Goal: Find specific page/section: Find specific page/section

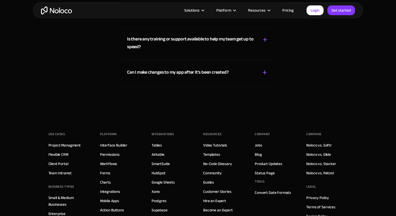
scroll to position [2880, 0]
click at [154, 155] on link "Airtable" at bounding box center [157, 155] width 13 height 7
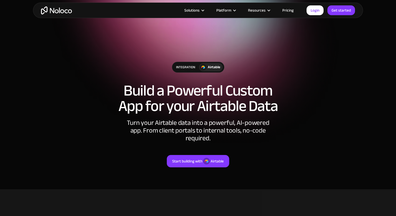
scroll to position [6, 0]
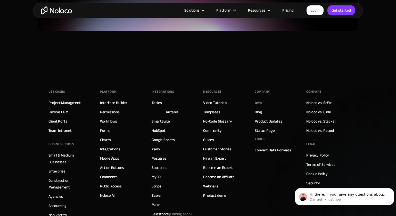
scroll to position [1468, 0]
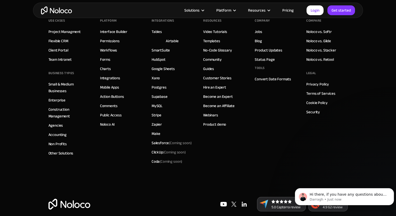
click at [216, 75] on div "Resources Video Tutorials Templates No-Code Glossary Community Guides Customer …" at bounding box center [223, 91] width 41 height 149
click at [215, 84] on link "Hire an Expert" at bounding box center [214, 87] width 23 height 7
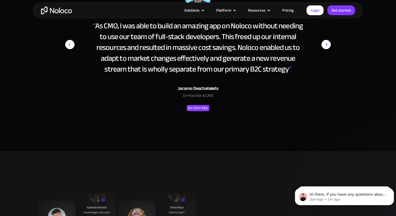
scroll to position [980, 0]
